Goal: Information Seeking & Learning: Learn about a topic

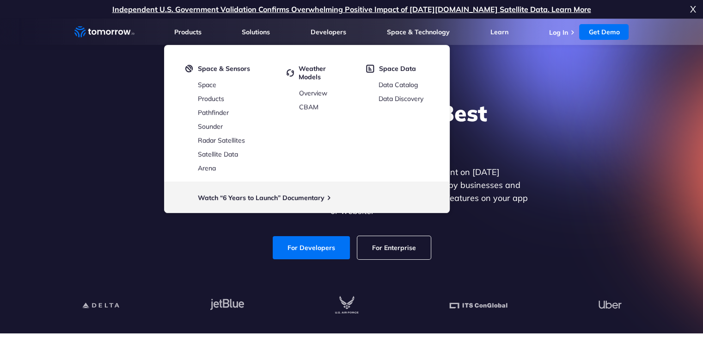
scroll to position [70, 0]
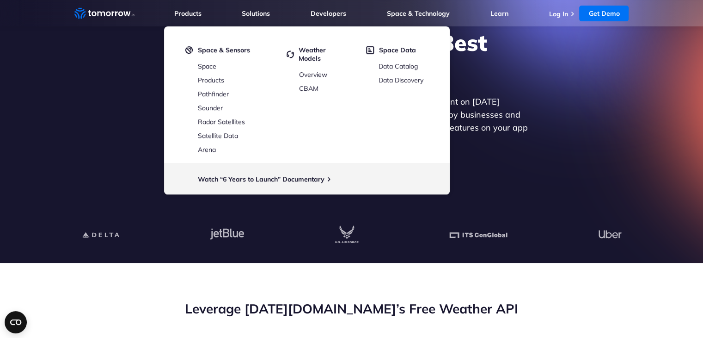
click at [536, 100] on div "Explore the World’s Best Weather API Get reliable and precise weather data thro…" at bounding box center [352, 109] width 570 height 197
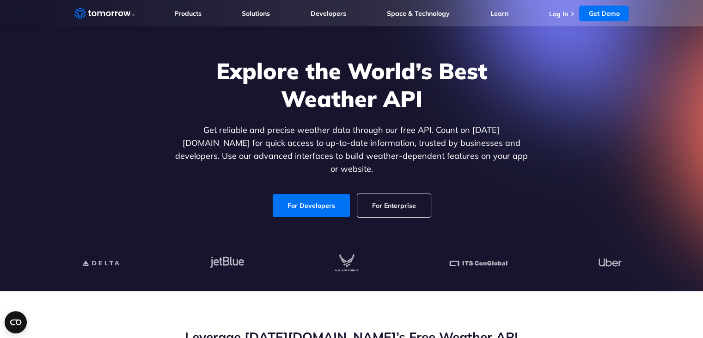
scroll to position [27, 0]
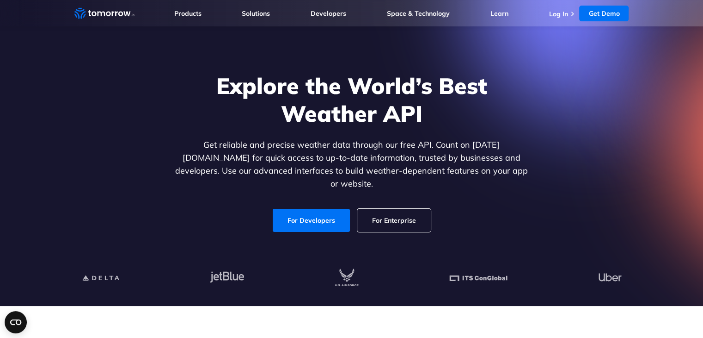
click at [305, 228] on div "Explore the World’s Best Weather API Get reliable and precise weather data thro…" at bounding box center [352, 152] width 570 height 197
click at [319, 216] on link "For Developers" at bounding box center [311, 220] width 77 height 23
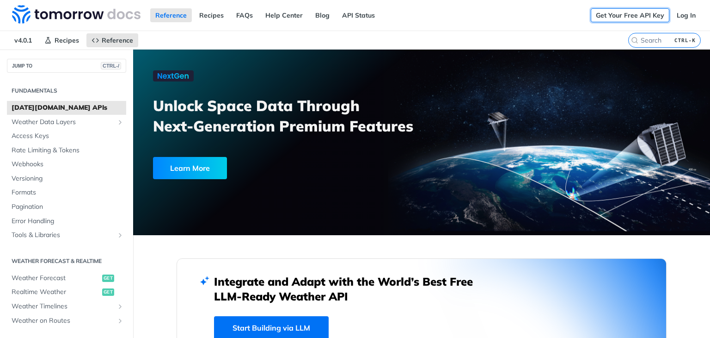
click at [622, 11] on link "Get Your Free API Key" at bounding box center [630, 15] width 79 height 14
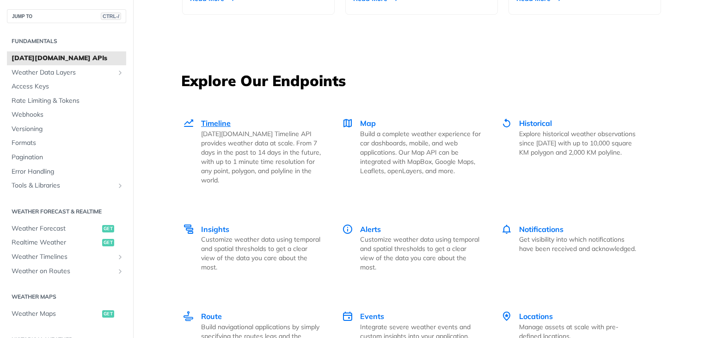
scroll to position [1219, 0]
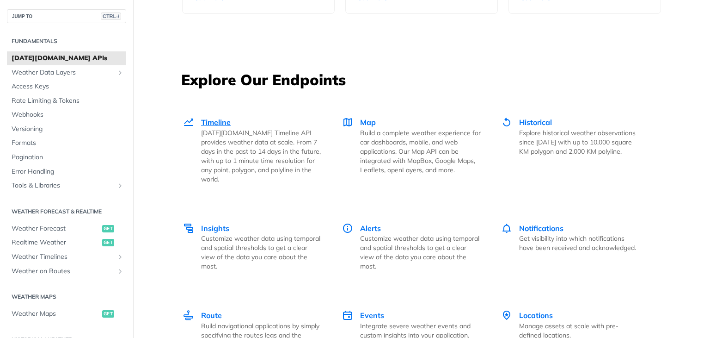
click at [255, 132] on p "[DATE][DOMAIN_NAME] Timeline API provides weather data at scale. From 7 days in…" at bounding box center [261, 155] width 121 height 55
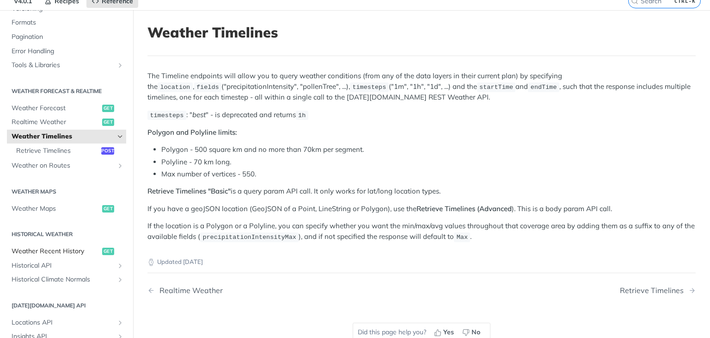
scroll to position [121, 0]
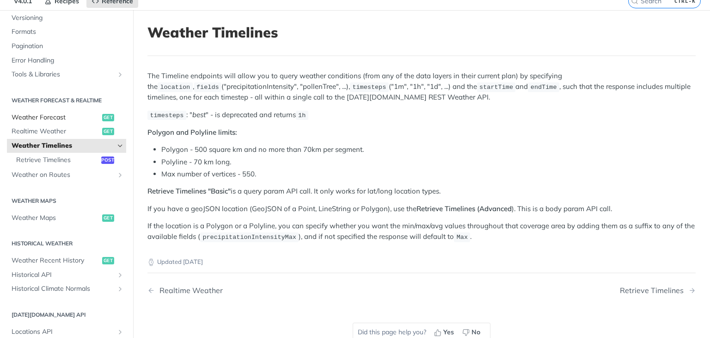
click at [63, 120] on span "Weather Forecast" at bounding box center [56, 117] width 88 height 9
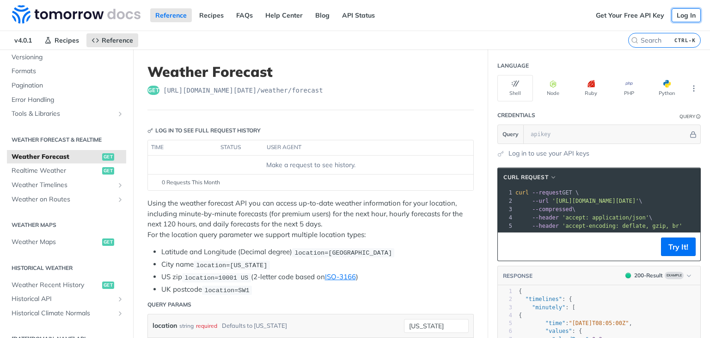
click at [677, 13] on link "Log In" at bounding box center [686, 15] width 29 height 14
